Goal: Task Accomplishment & Management: Use online tool/utility

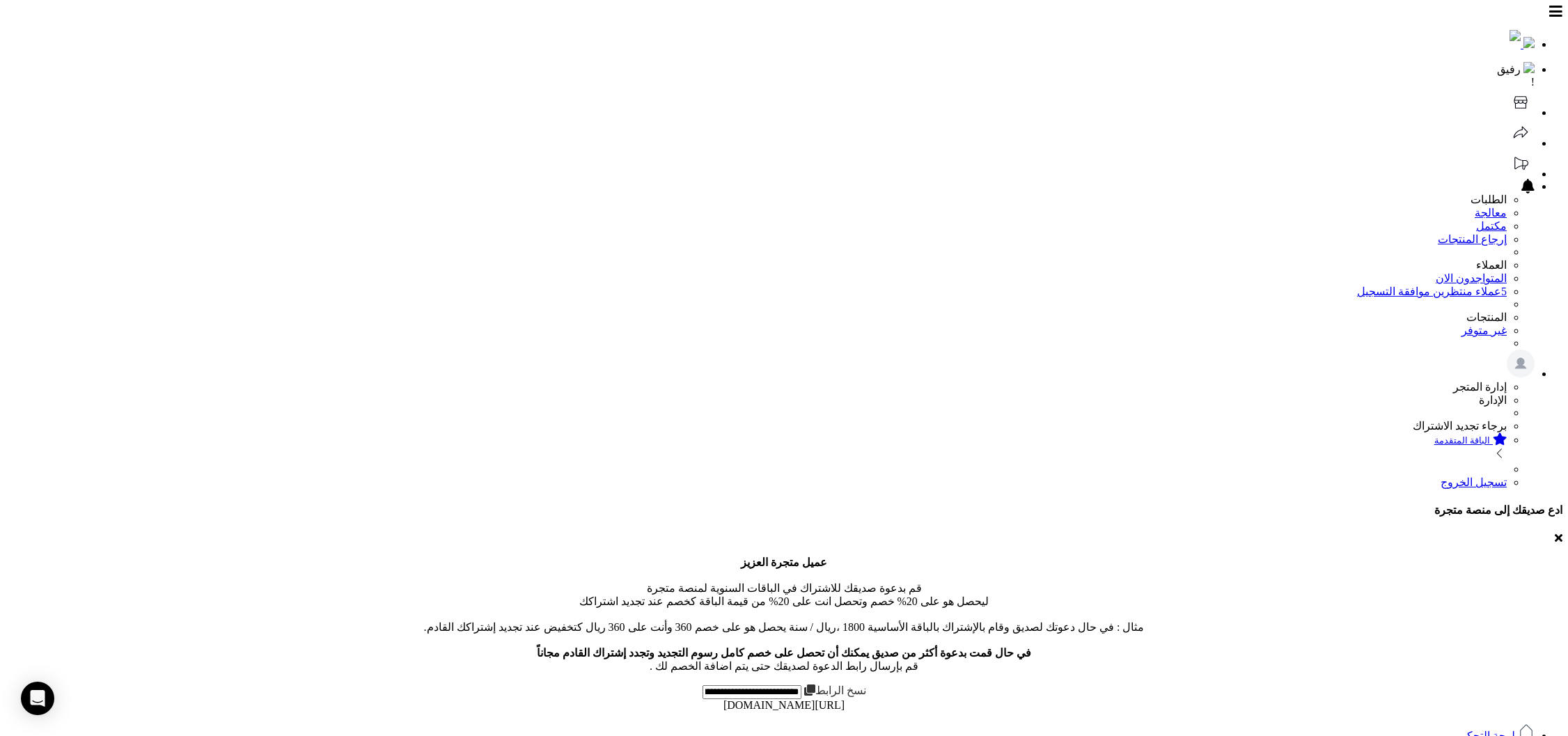
scroll to position [914, 0]
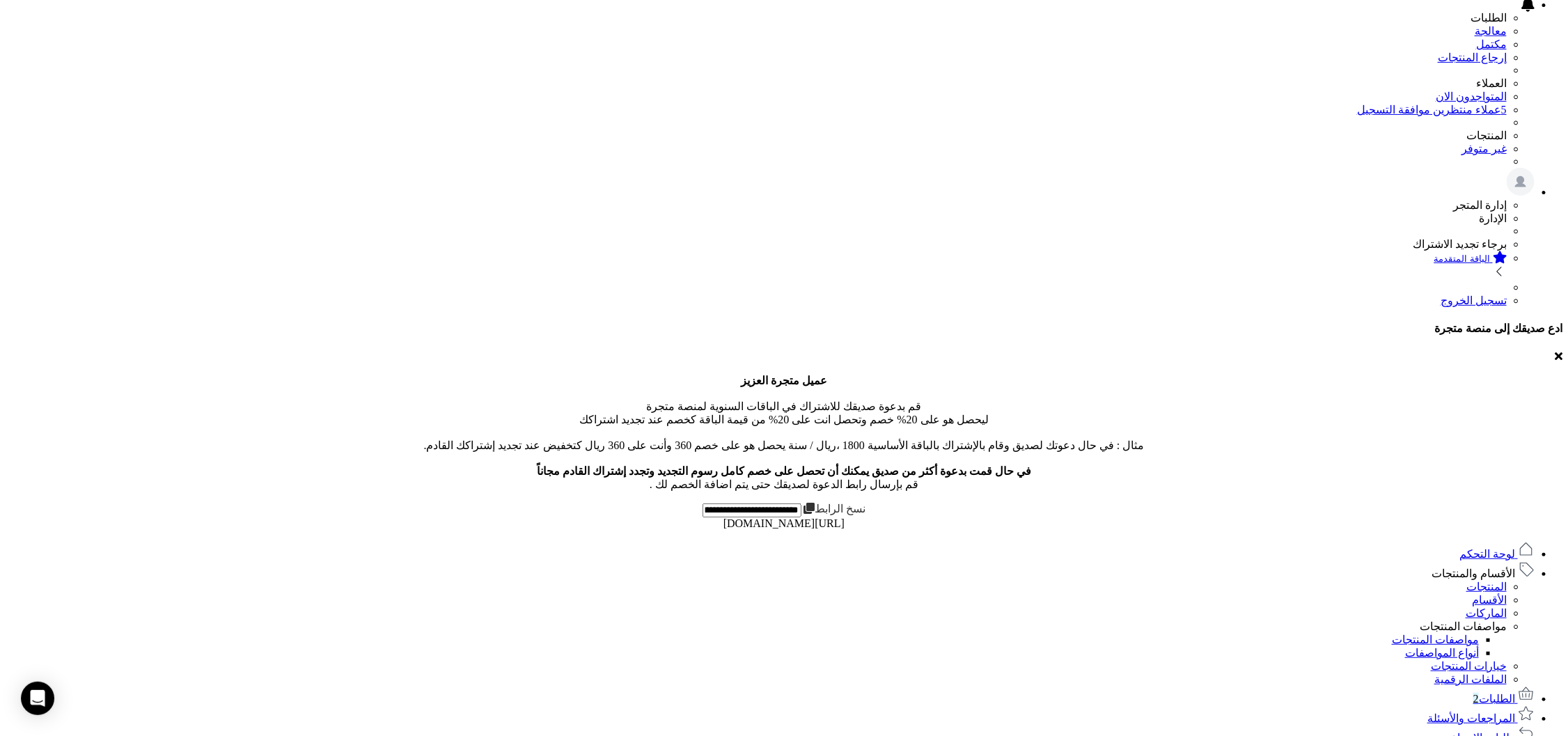
scroll to position [165, 0]
